Goal: Task Accomplishment & Management: Manage account settings

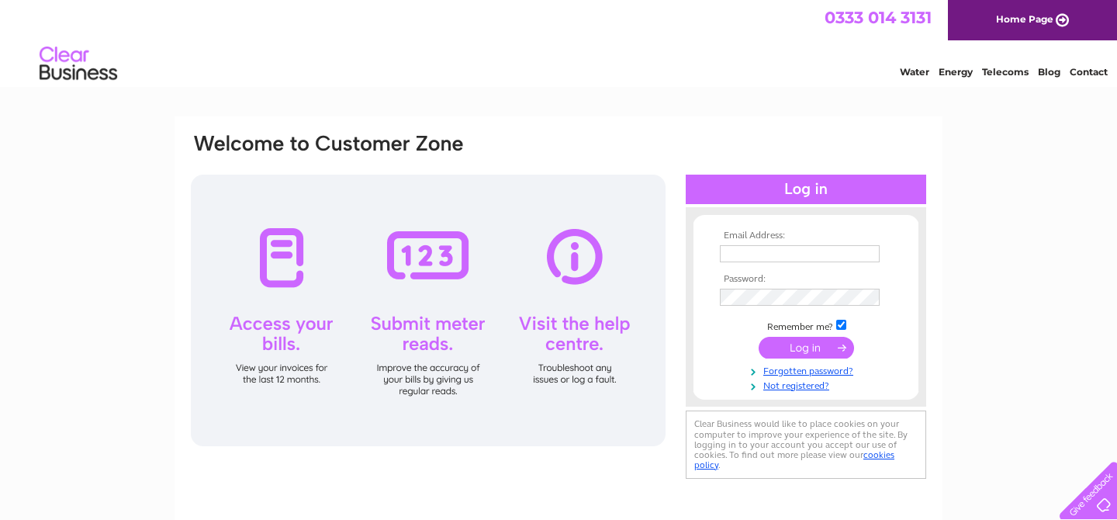
type input "david@dhdalrymple.co.uk"
click at [802, 345] on input "submit" at bounding box center [806, 348] width 95 height 22
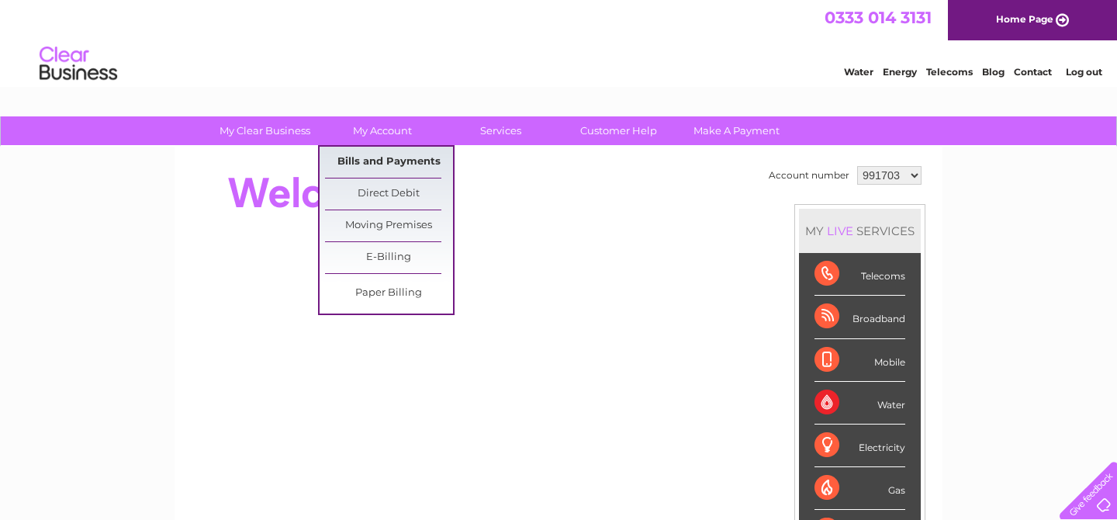
click at [386, 158] on link "Bills and Payments" at bounding box center [389, 162] width 128 height 31
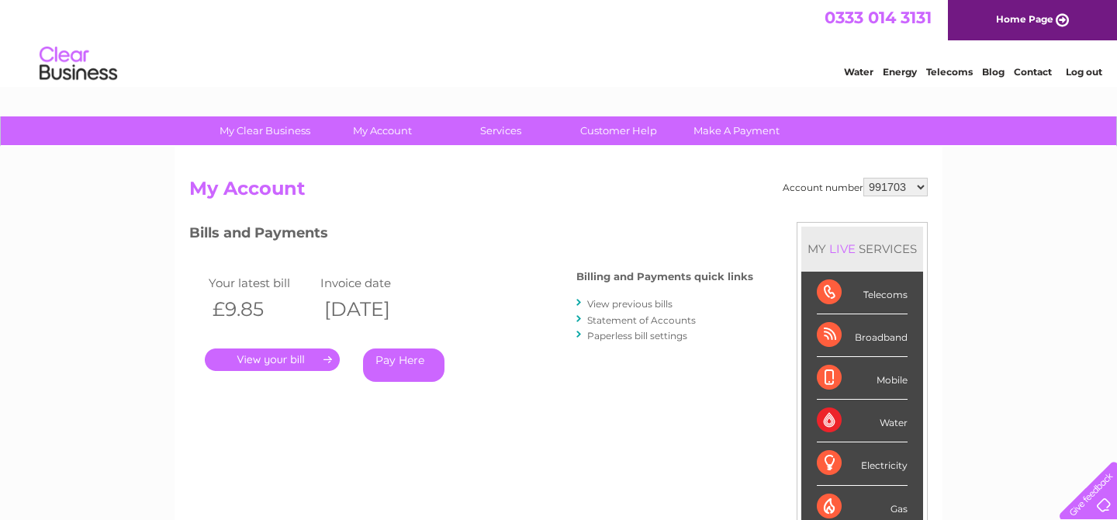
click at [923, 185] on select "991703 1147042" at bounding box center [896, 187] width 64 height 19
click at [865, 178] on select "991703 1147042" at bounding box center [896, 187] width 64 height 19
click at [923, 188] on select "991703 1147042" at bounding box center [896, 187] width 64 height 19
select select "1147042"
click at [865, 178] on select "991703 1147042" at bounding box center [896, 187] width 64 height 19
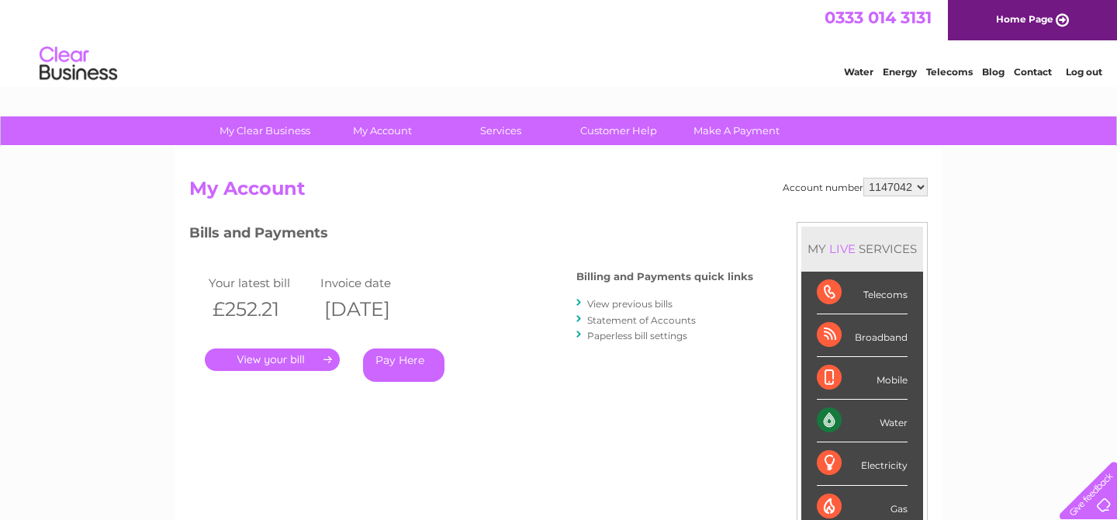
click at [613, 303] on link "View previous bills" at bounding box center [629, 304] width 85 height 12
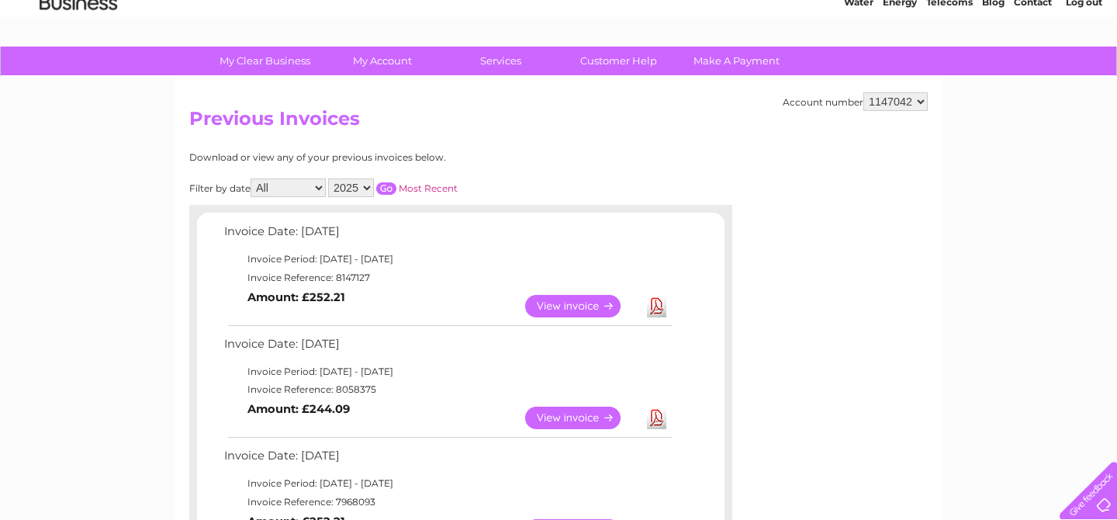
scroll to position [78, 0]
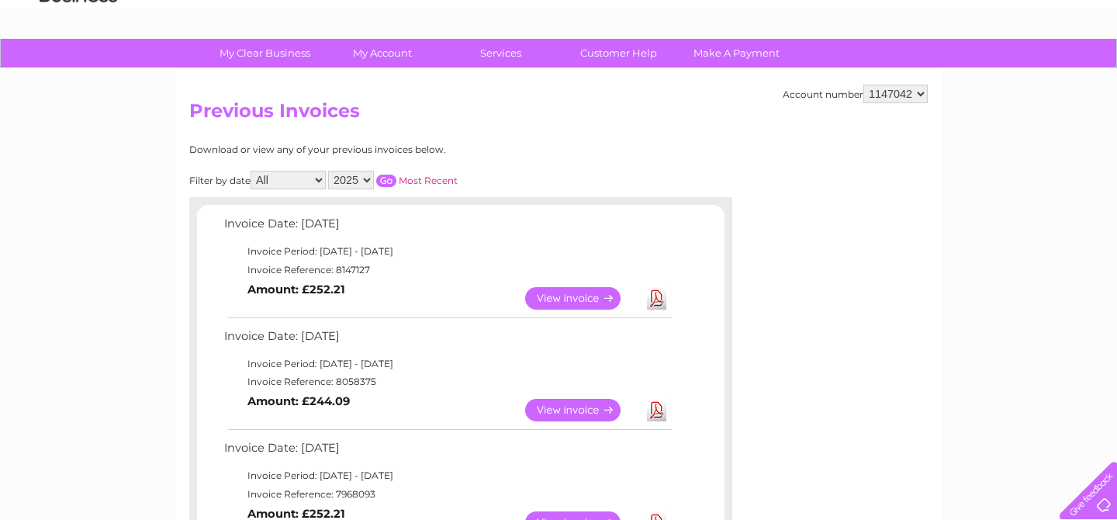
click at [581, 411] on link "View" at bounding box center [582, 410] width 114 height 23
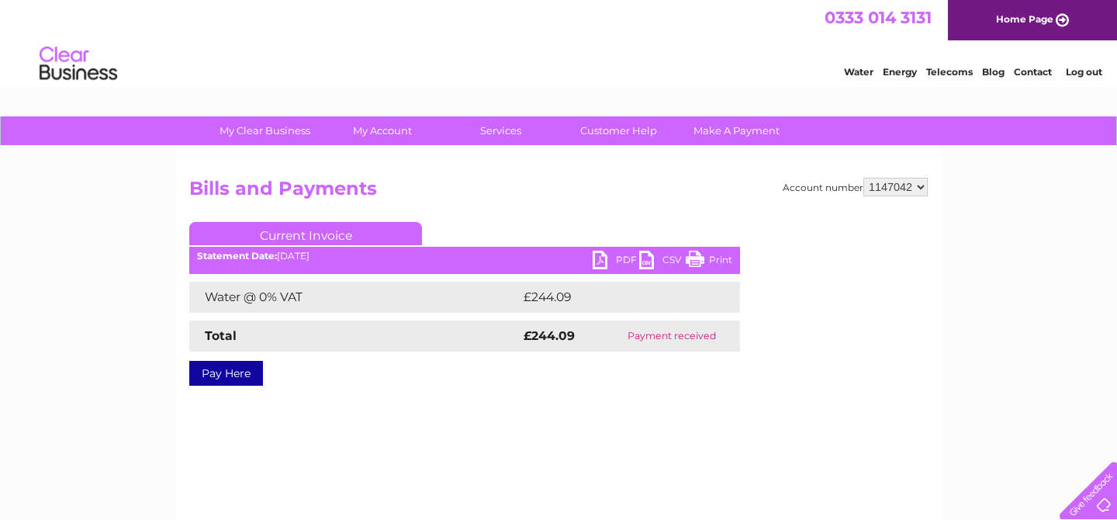
click at [623, 259] on link "PDF" at bounding box center [616, 262] width 47 height 23
click at [1094, 66] on link "Log out" at bounding box center [1084, 72] width 36 height 12
